Goal: Complete application form: Complete application form

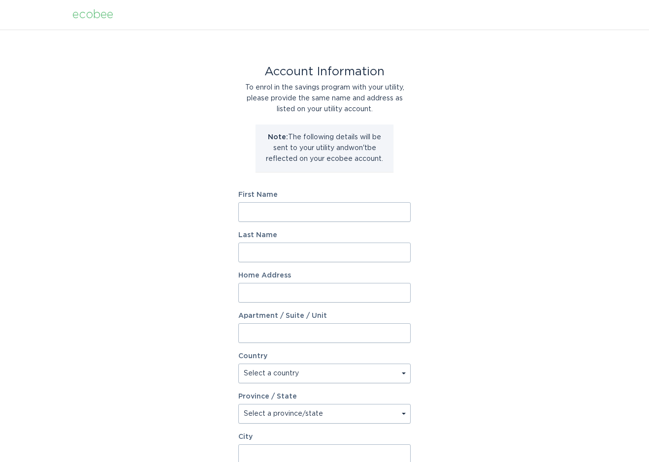
click at [293, 212] on input "First Name" at bounding box center [324, 212] width 172 height 20
type input "Quynh Anh"
type input "Nguyen"
type input "15051 Humphrey Cir"
select select "US"
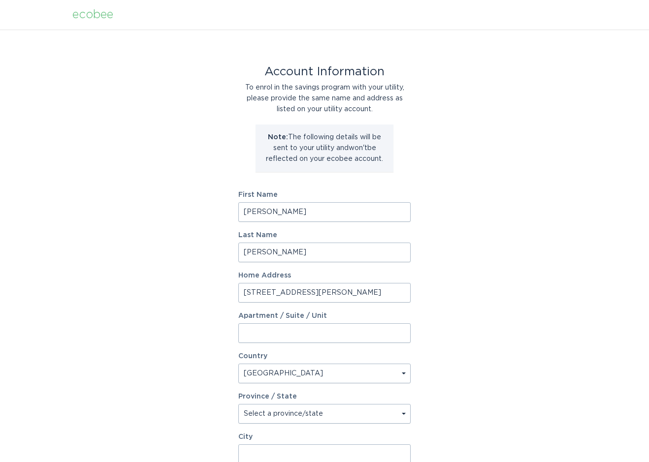
select select "CA"
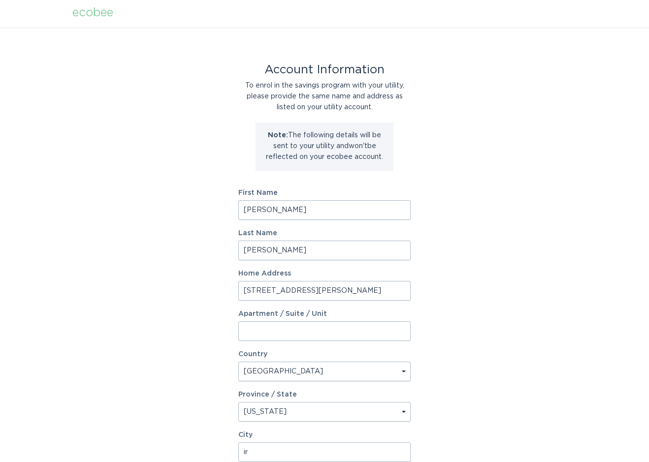
type input "Irvine"
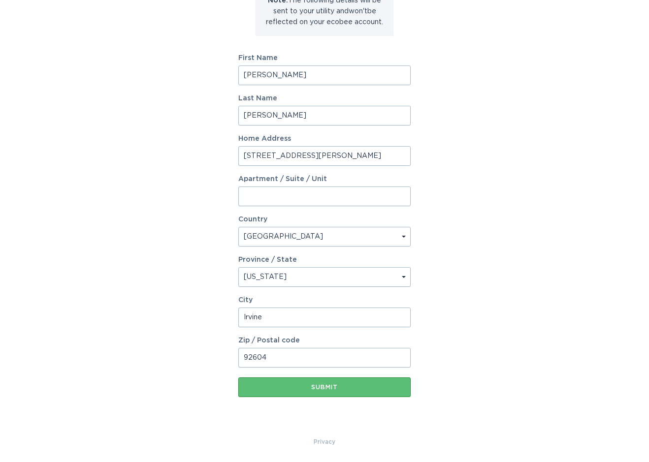
type input "92604"
click at [524, 280] on div "Account Information To enrol in the savings program with your utility, please p…" at bounding box center [324, 165] width 649 height 544
click at [308, 393] on button "Submit" at bounding box center [324, 388] width 172 height 20
